Goal: Navigation & Orientation: Understand site structure

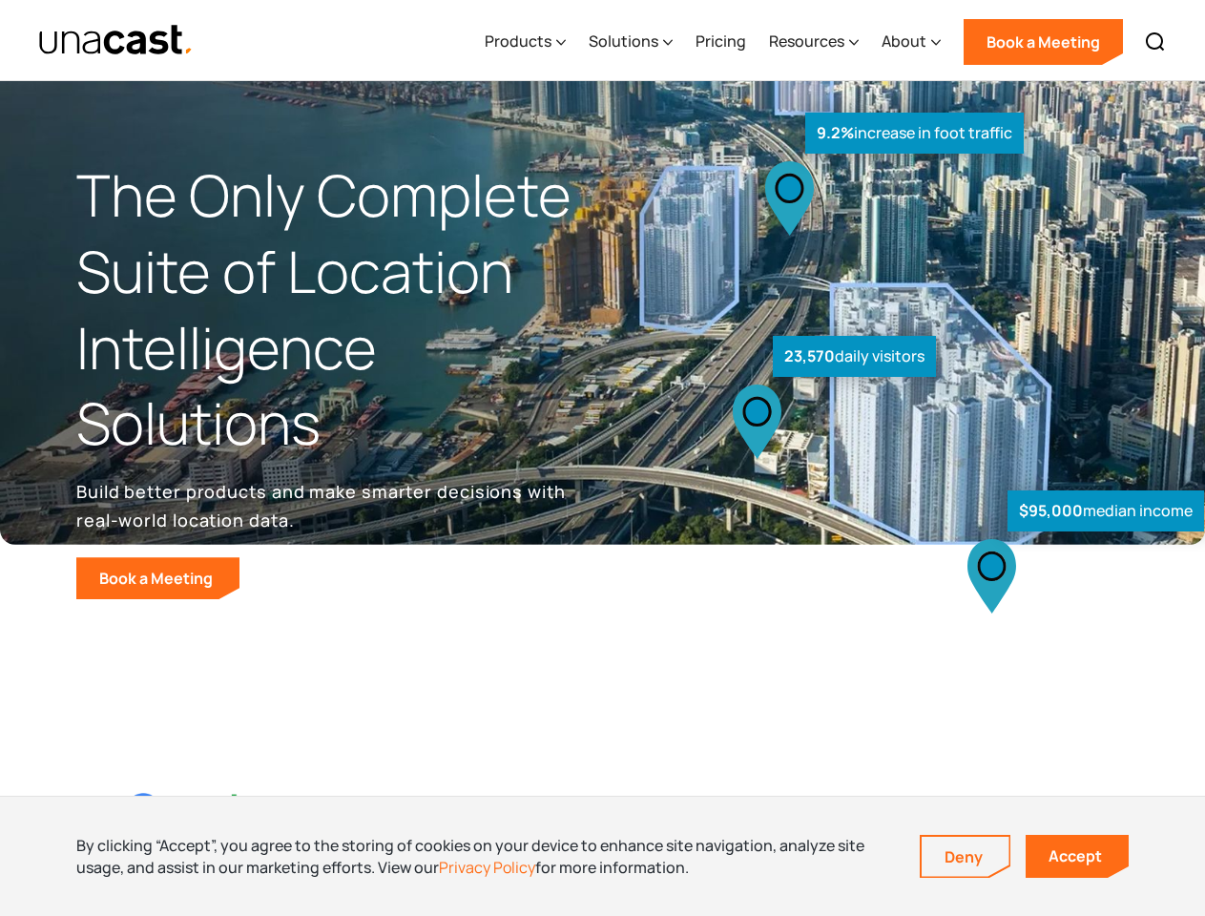
click at [603, 458] on div "$95,000 median income 23,570 daily visitors 9.2% increase in foot traffic" at bounding box center [897, 397] width 589 height 403
click at [827, 40] on div "Resources" at bounding box center [806, 41] width 75 height 23
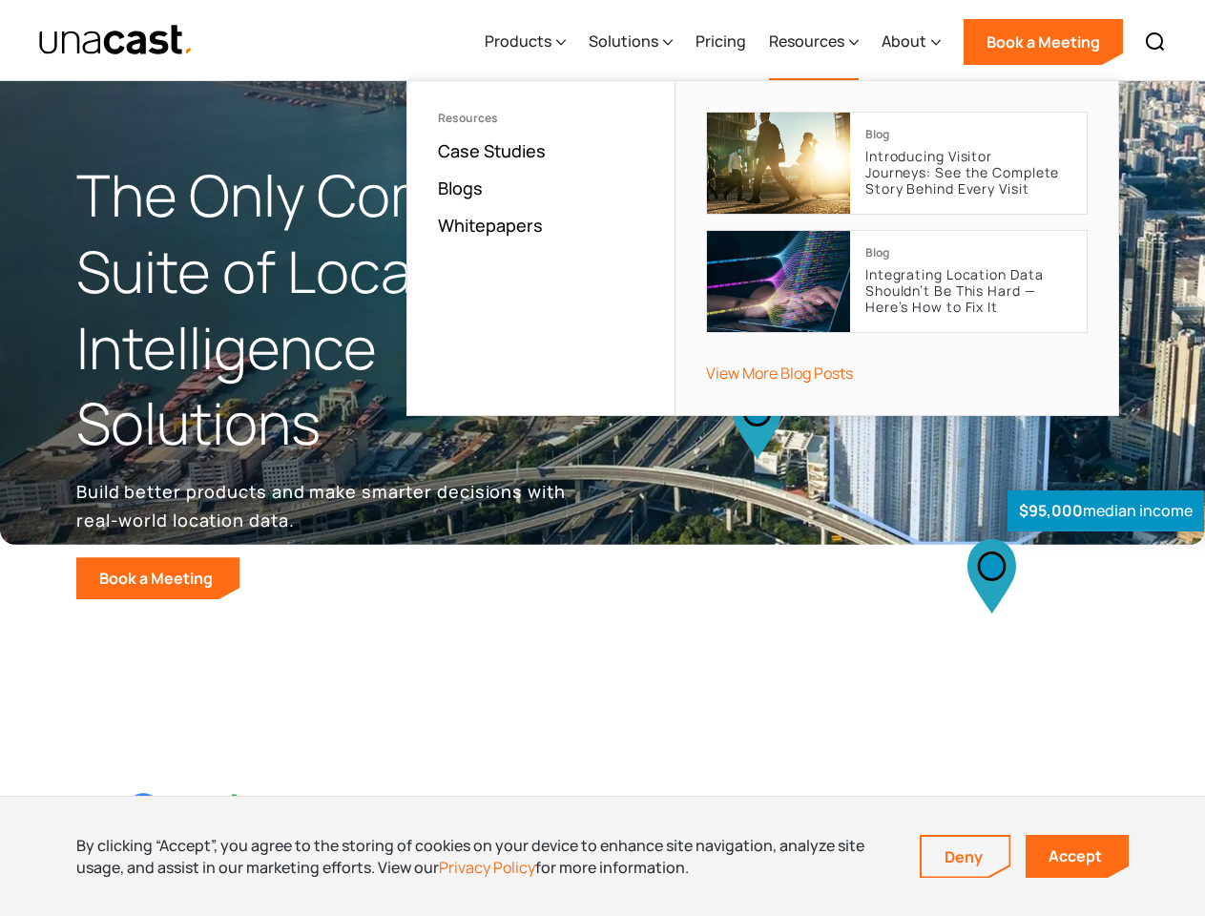
click at [529, 42] on div "Products" at bounding box center [517, 41] width 67 height 23
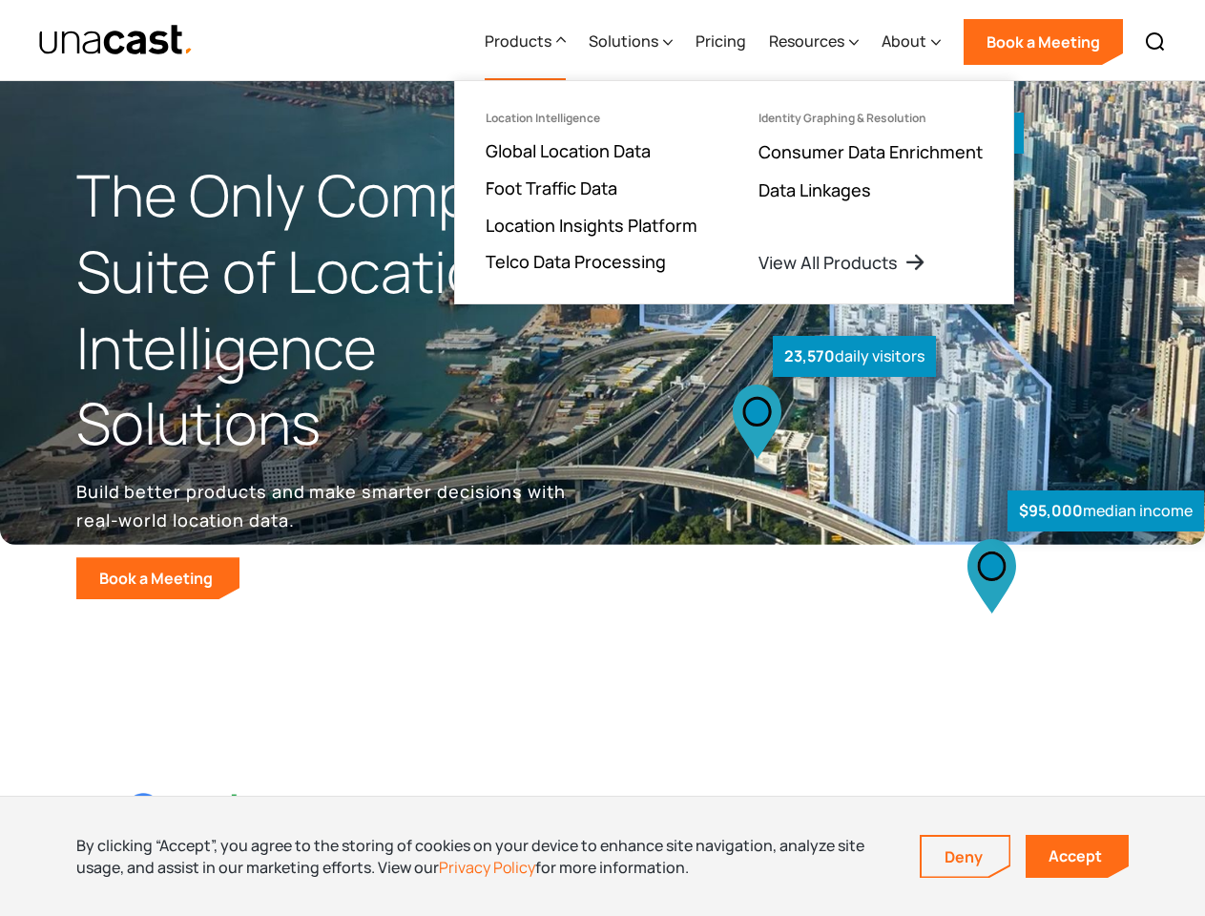
click at [632, 42] on div "Solutions" at bounding box center [623, 41] width 70 height 23
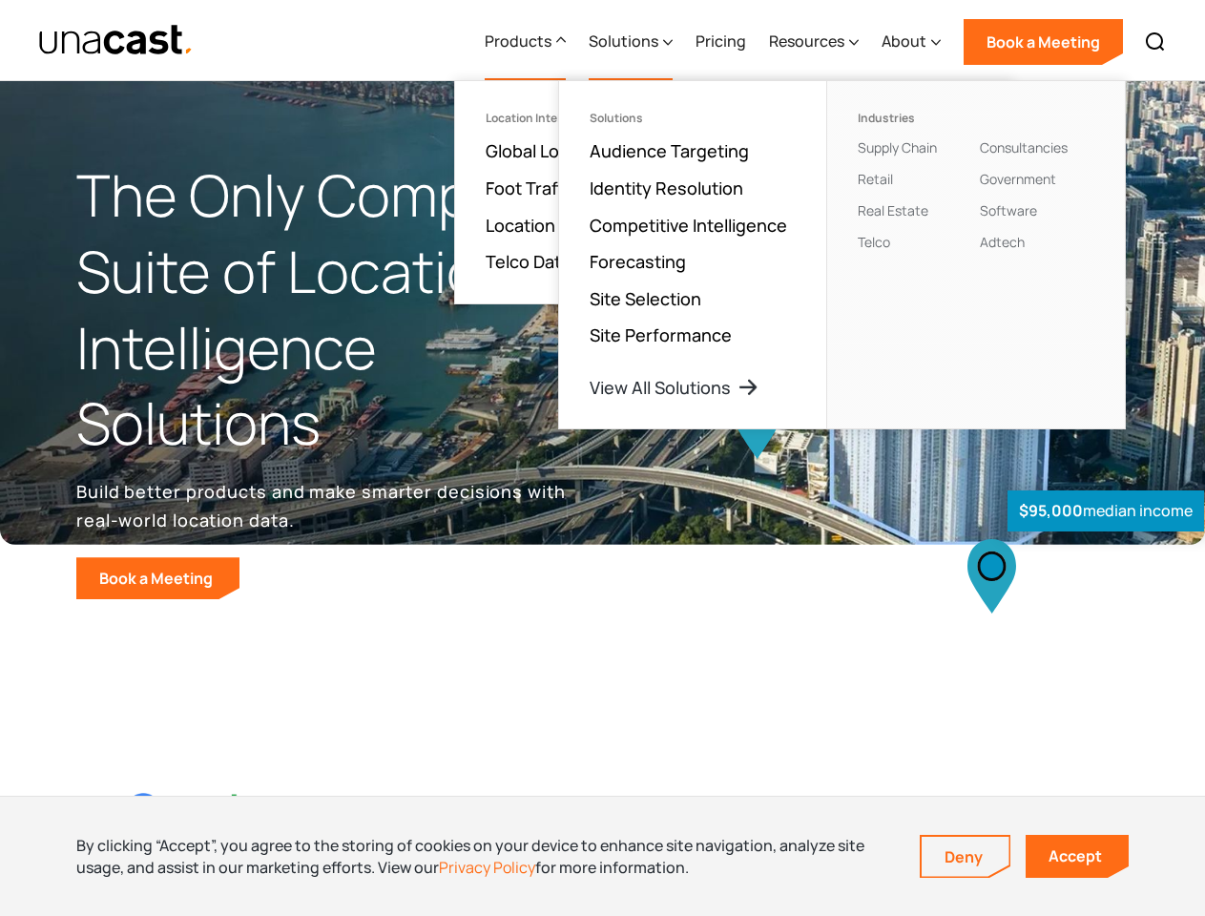
click at [814, 42] on div "Resources" at bounding box center [806, 41] width 75 height 23
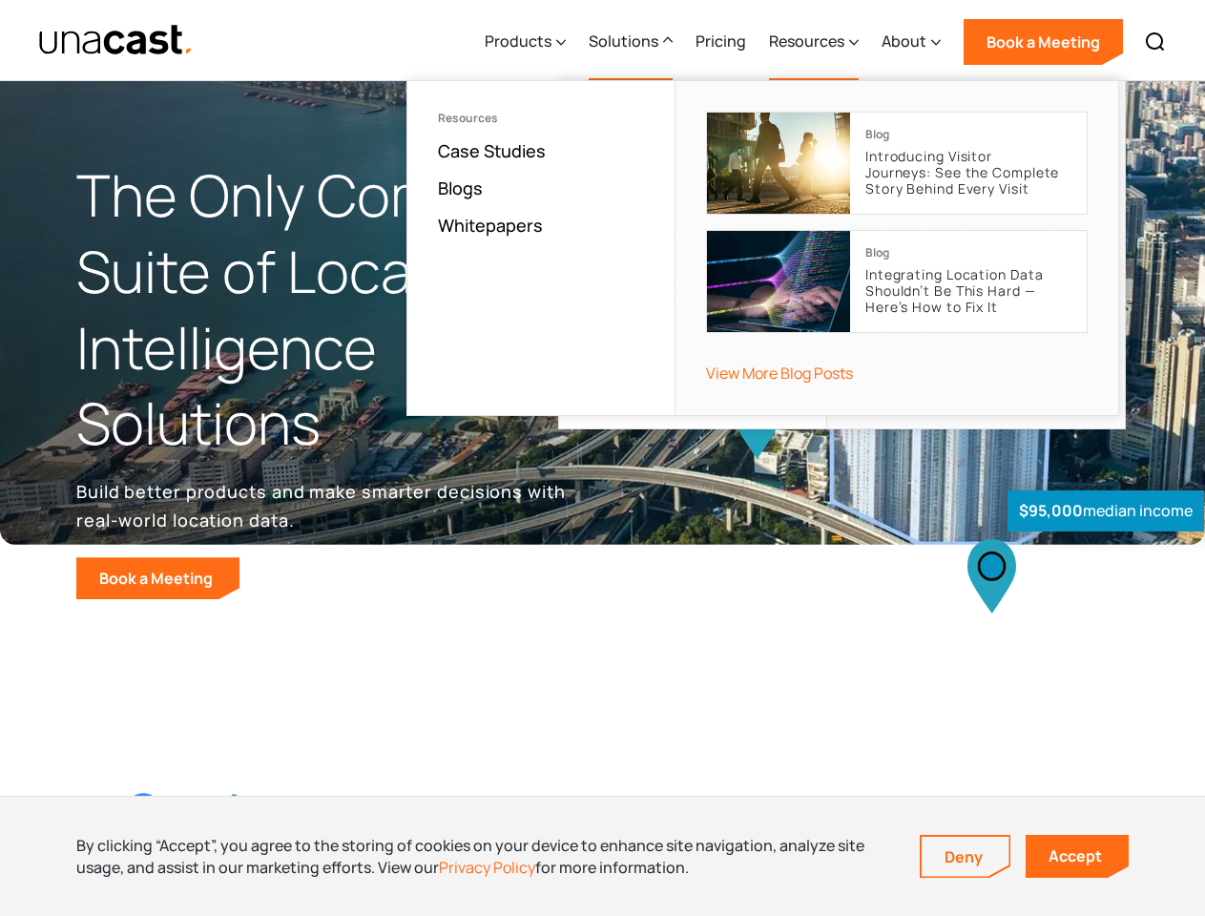
click at [912, 42] on div "About" at bounding box center [903, 41] width 45 height 23
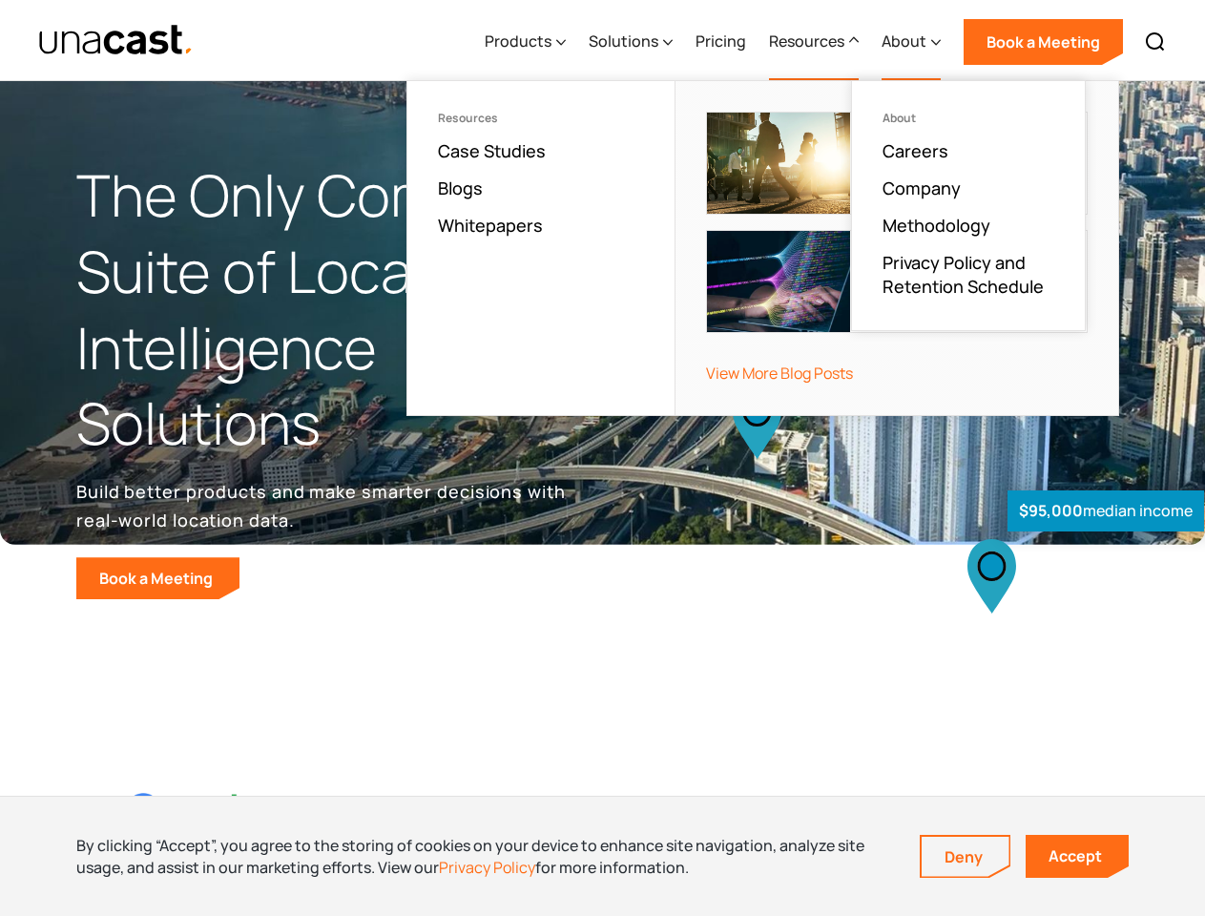
click at [1155, 42] on img at bounding box center [1154, 42] width 23 height 23
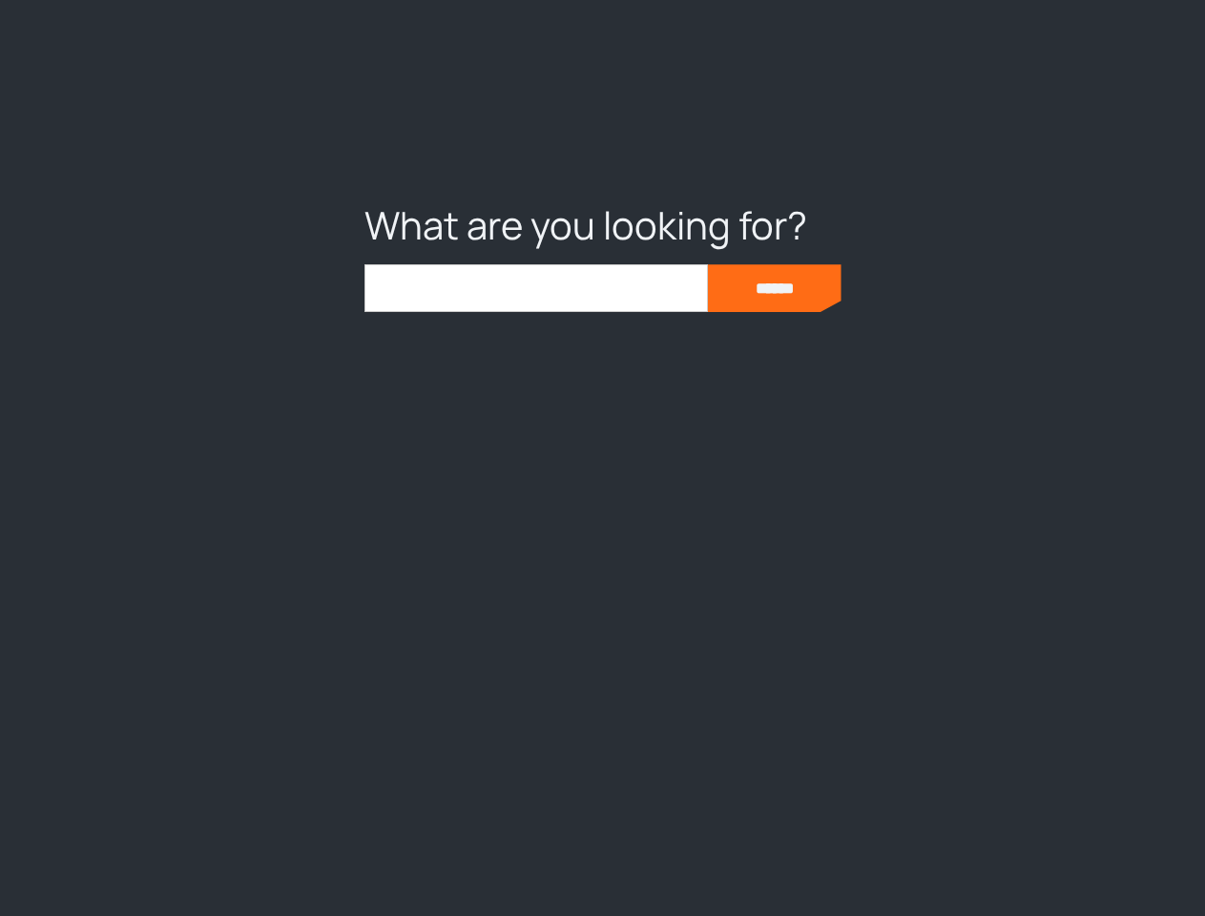
click at [602, 855] on div at bounding box center [602, 458] width 1205 height 916
click at [965, 856] on link "Deny" at bounding box center [965, 856] width 88 height 40
